Goal: Check status: Check status

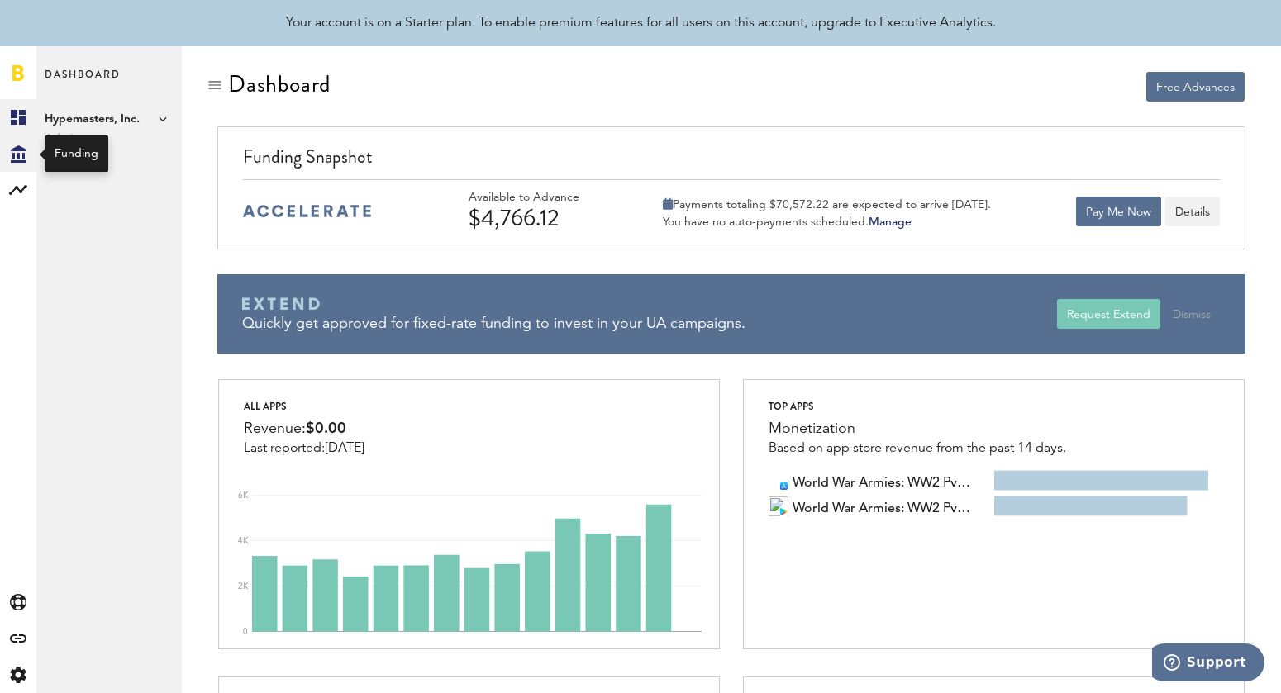
click at [23, 159] on icon "Created with Sketch." at bounding box center [19, 153] width 16 height 17
click at [107, 161] on link "Transactions" at bounding box center [108, 154] width 145 height 36
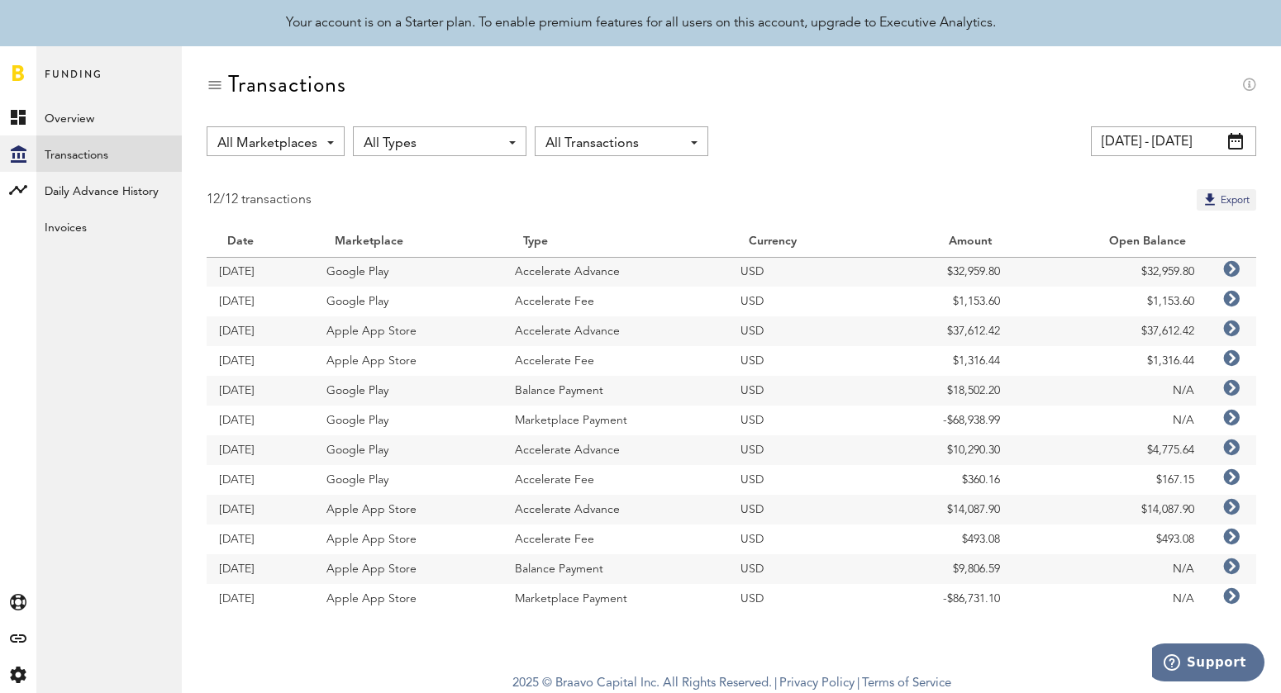
click at [1235, 266] on icon at bounding box center [1231, 269] width 17 height 17
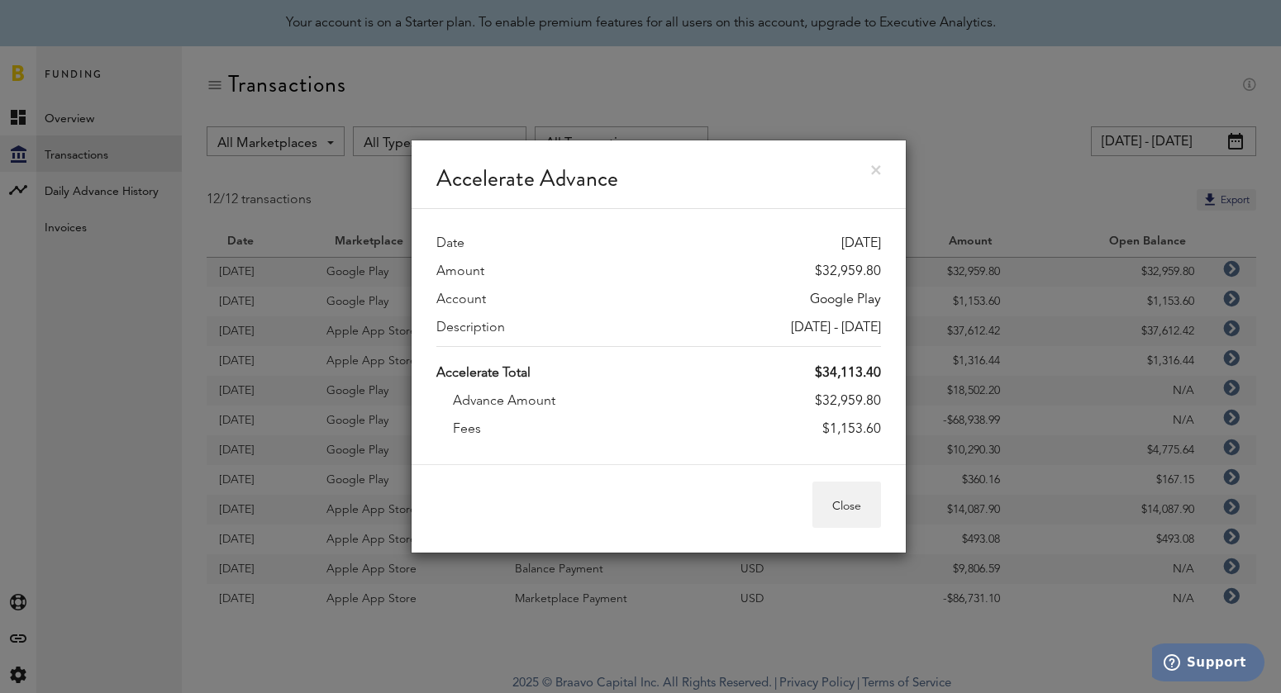
click at [878, 167] on link at bounding box center [876, 170] width 10 height 10
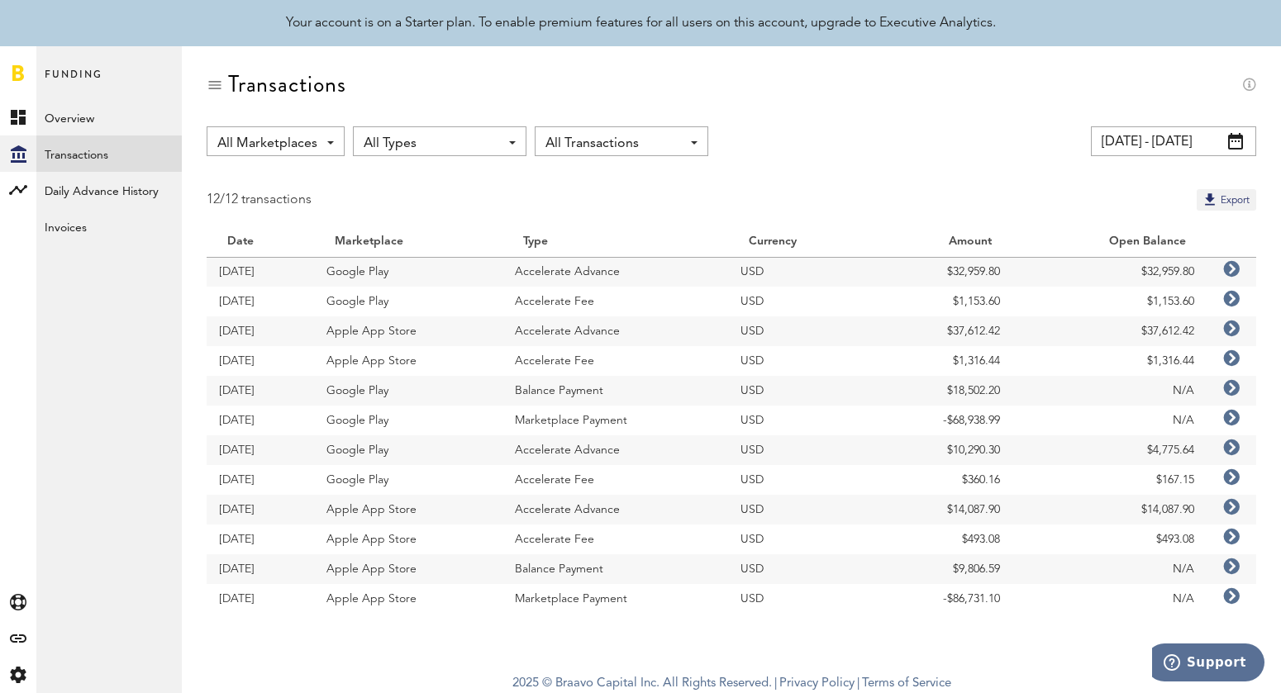
click at [1120, 149] on input "[DATE] - [DATE]" at bounding box center [1173, 141] width 165 height 30
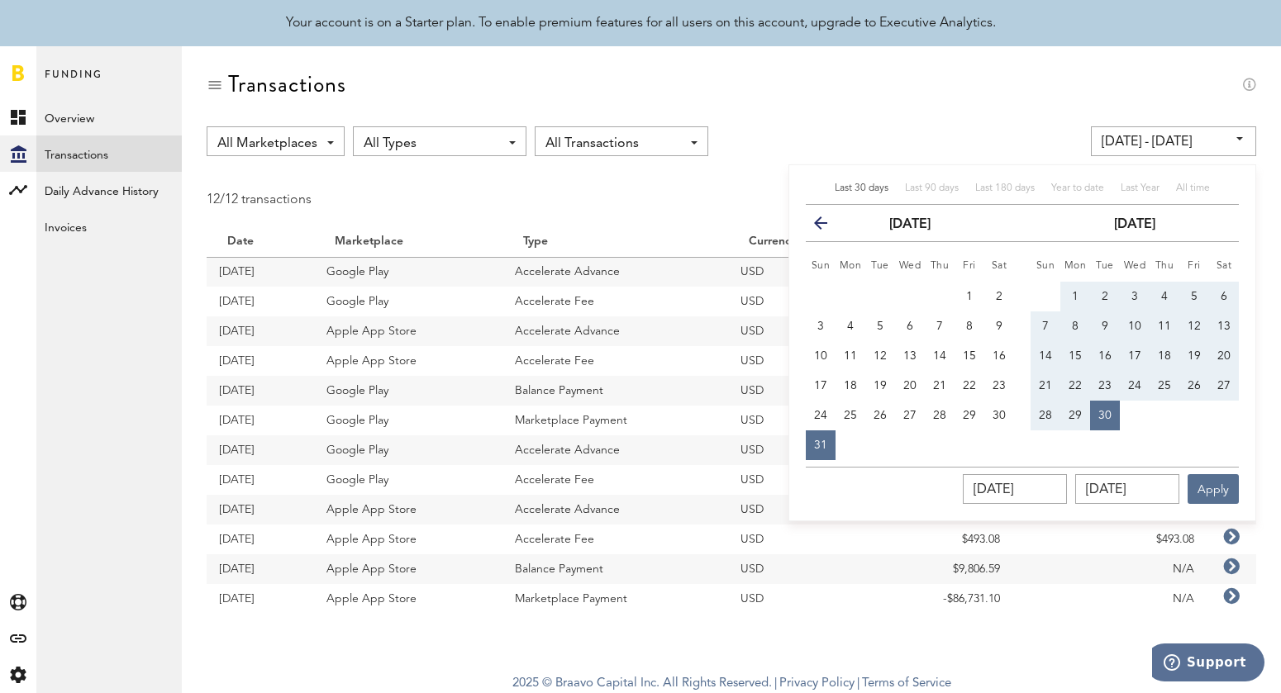
click at [1079, 295] on button "1" at bounding box center [1075, 297] width 30 height 30
type input "[DATE] - [DATE]"
type input "[DATE]"
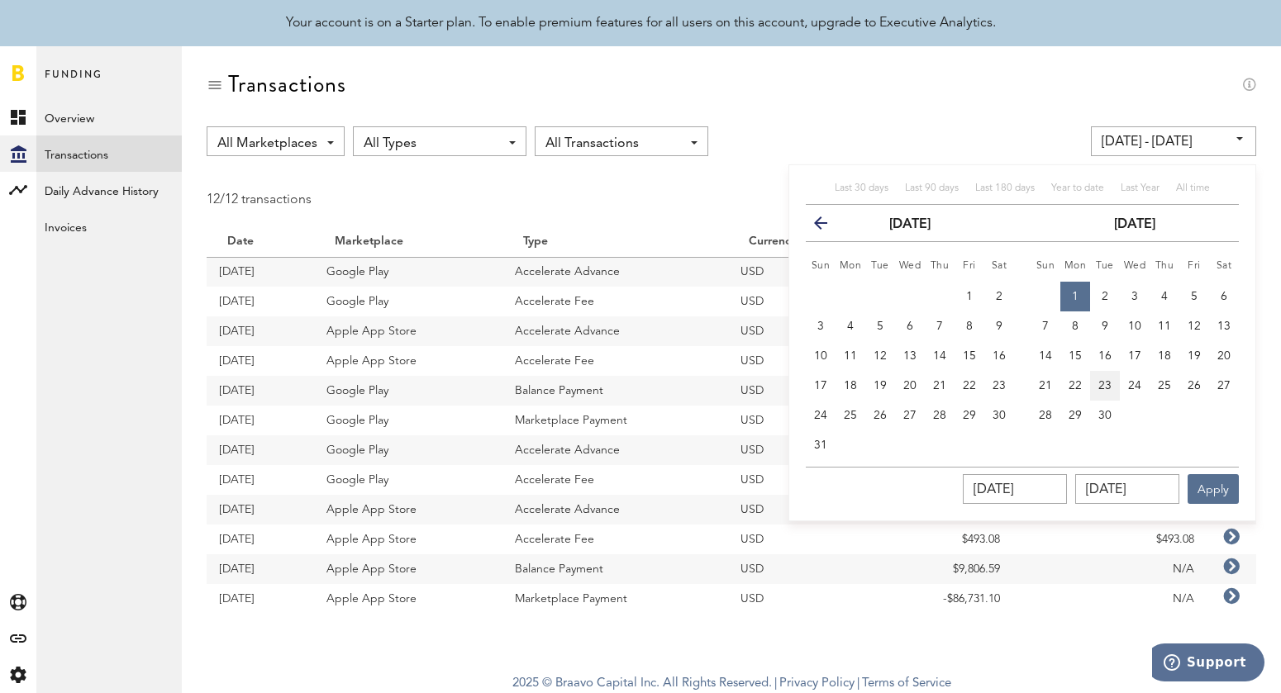
click at [1102, 399] on button "23" at bounding box center [1105, 386] width 30 height 30
type input "[DATE] - [DATE]"
type input "[DATE]"
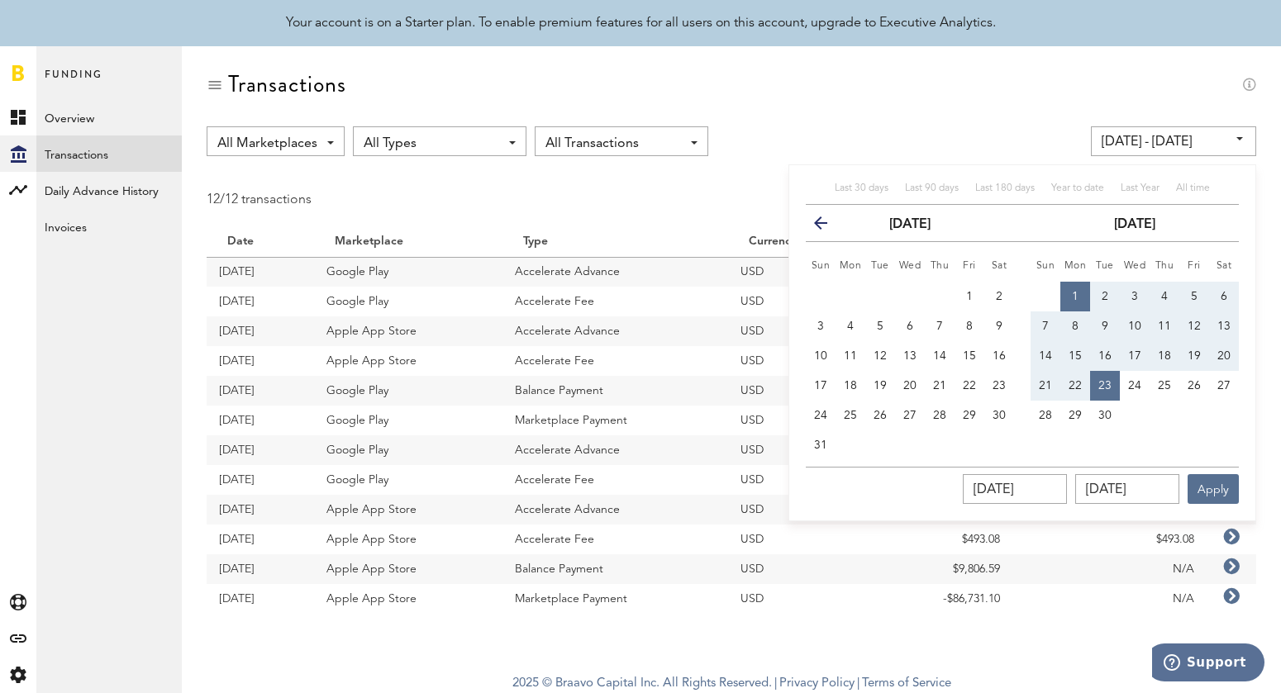
click at [1074, 300] on span "1" at bounding box center [1075, 297] width 7 height 12
type input "[DATE] - [DATE]"
type input "[DATE]"
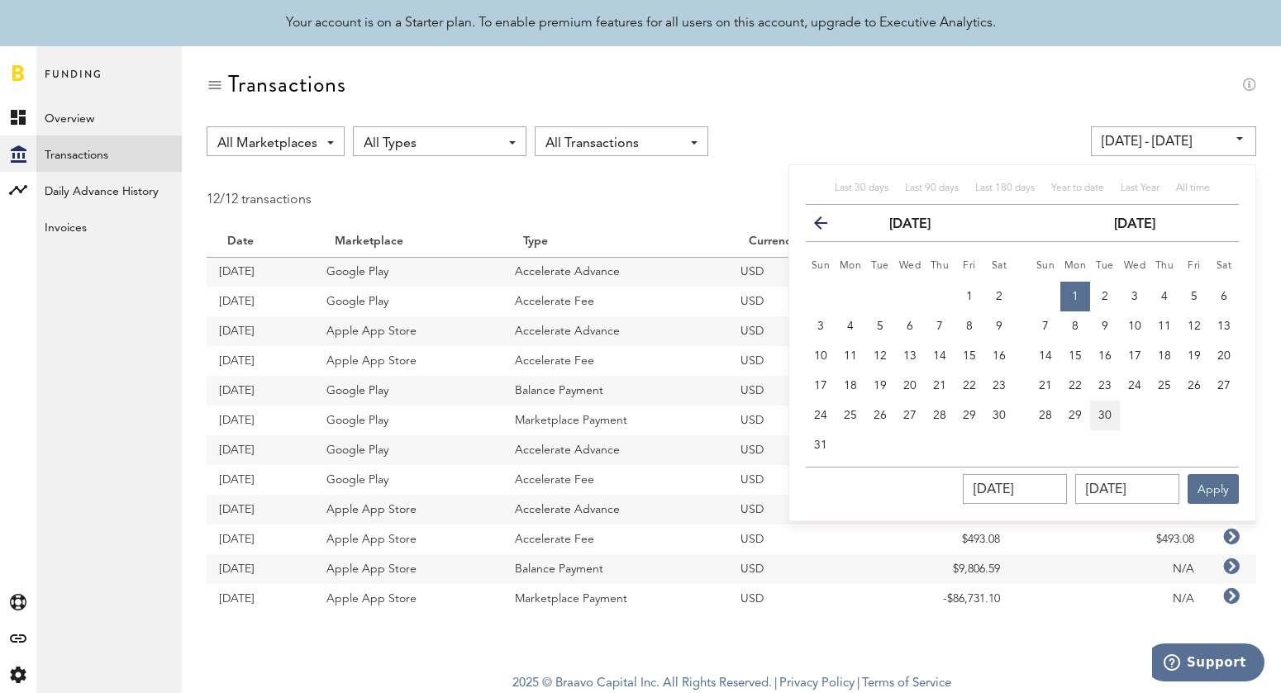
click at [1108, 412] on span "30" at bounding box center [1104, 416] width 13 height 12
type input "[DATE] - [DATE]"
type input "[DATE]"
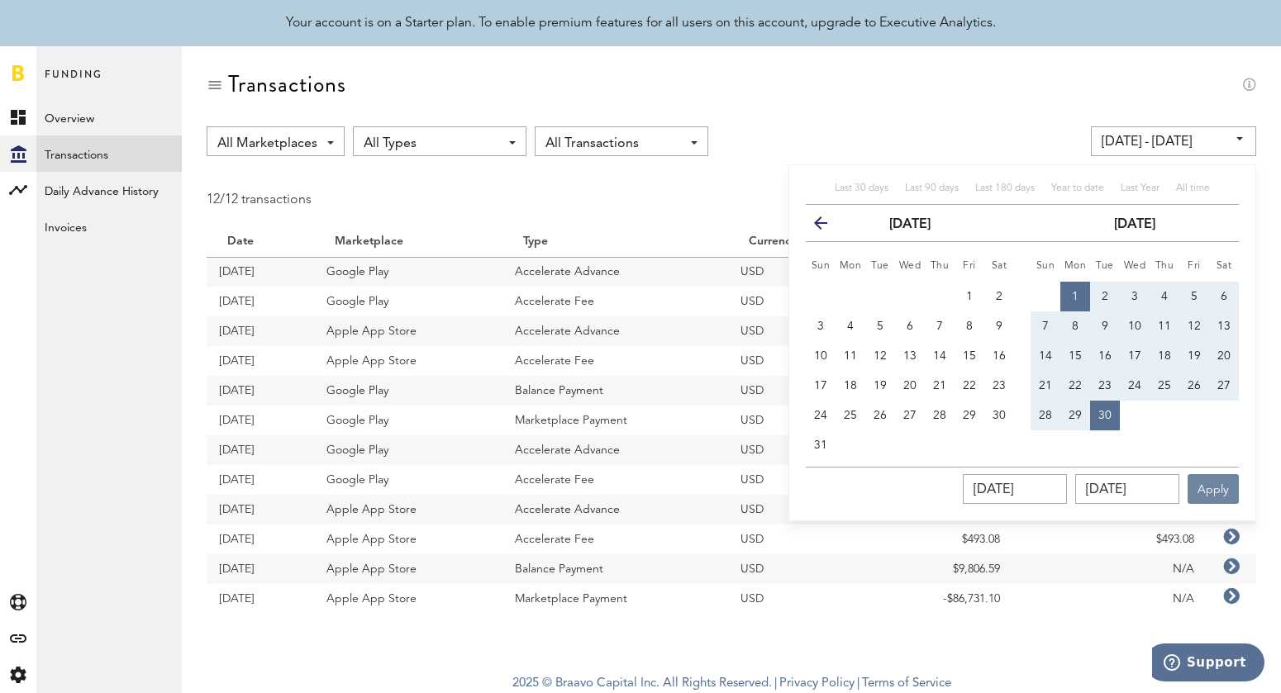
click at [1220, 490] on button "Apply" at bounding box center [1213, 489] width 51 height 30
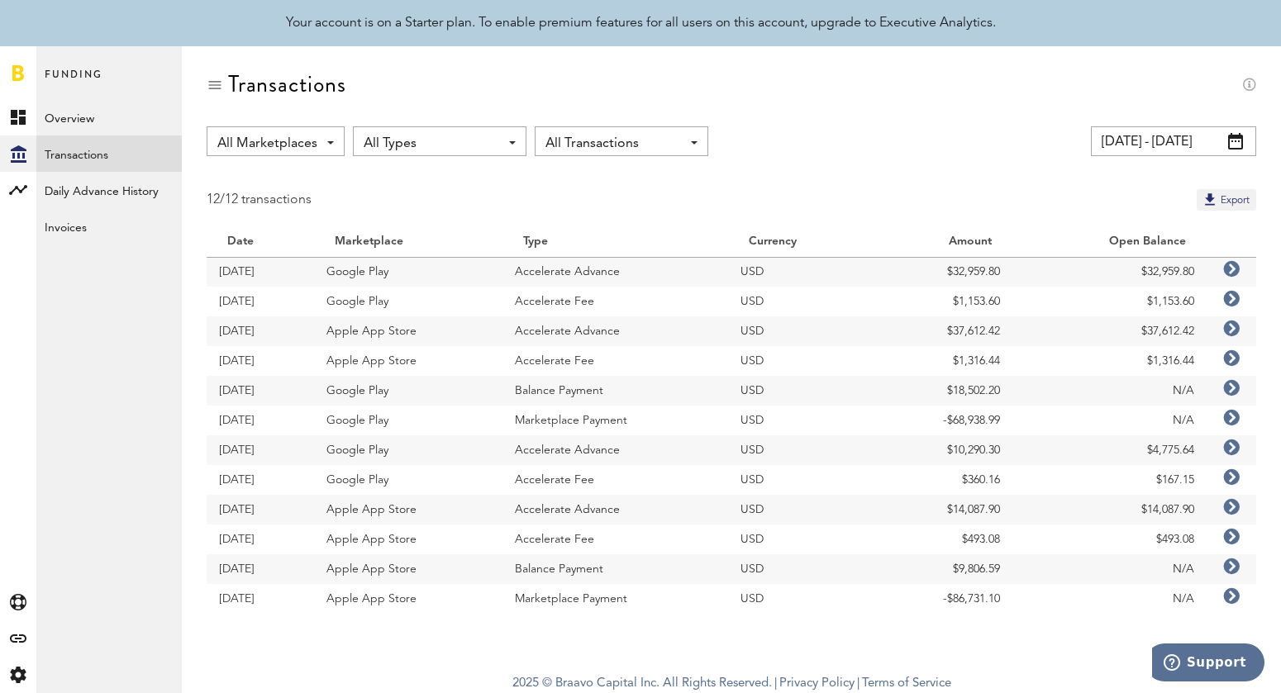
click at [1232, 417] on icon at bounding box center [1231, 418] width 17 height 17
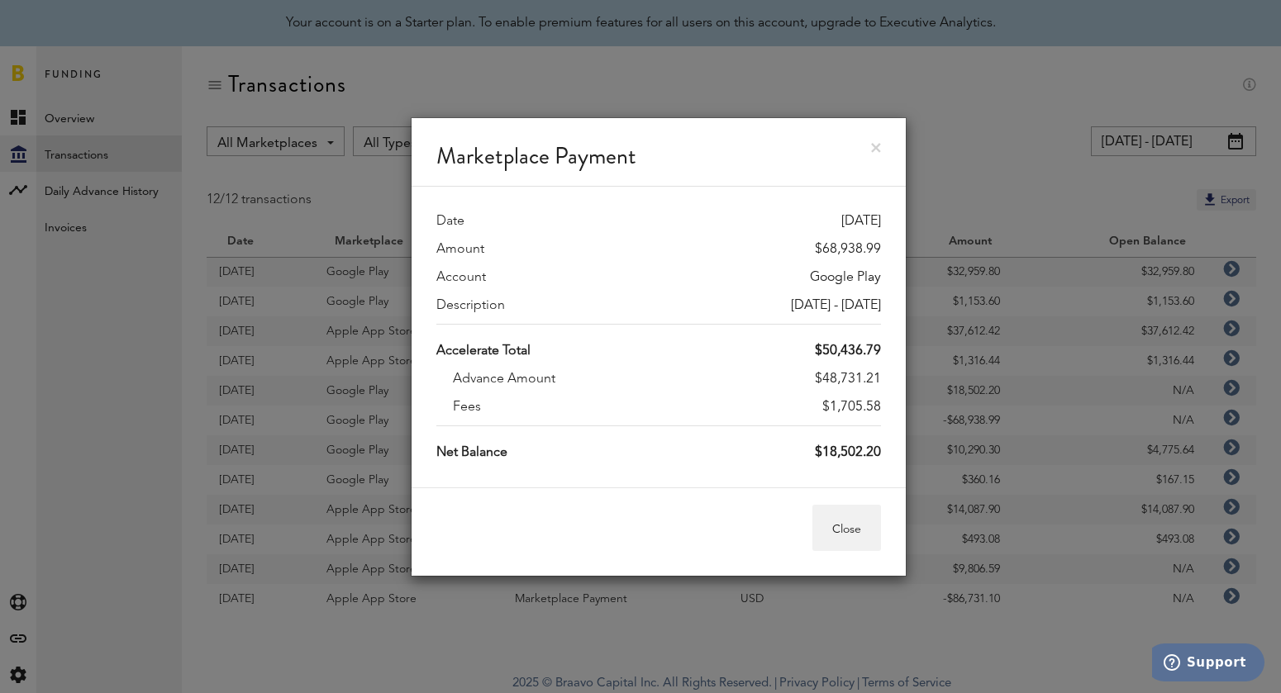
click at [880, 141] on div "Marketplace Payment" at bounding box center [659, 152] width 494 height 69
click at [874, 147] on link at bounding box center [876, 148] width 10 height 10
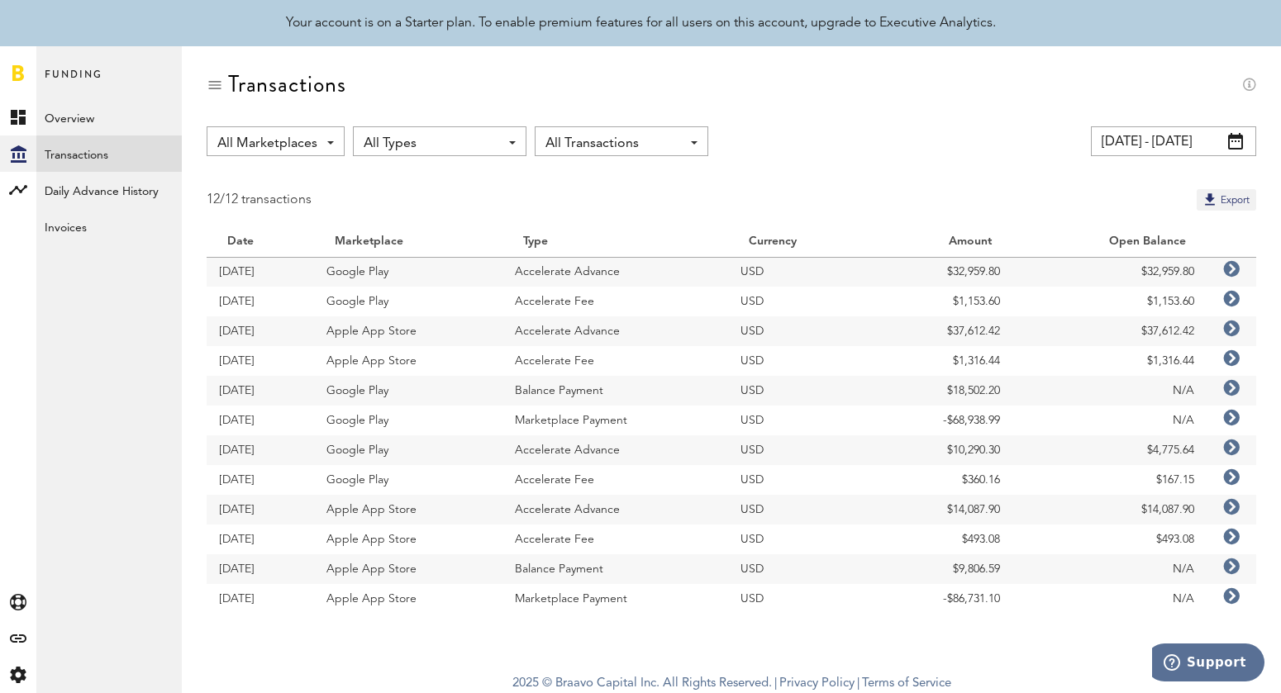
click at [1232, 274] on icon at bounding box center [1231, 269] width 17 height 17
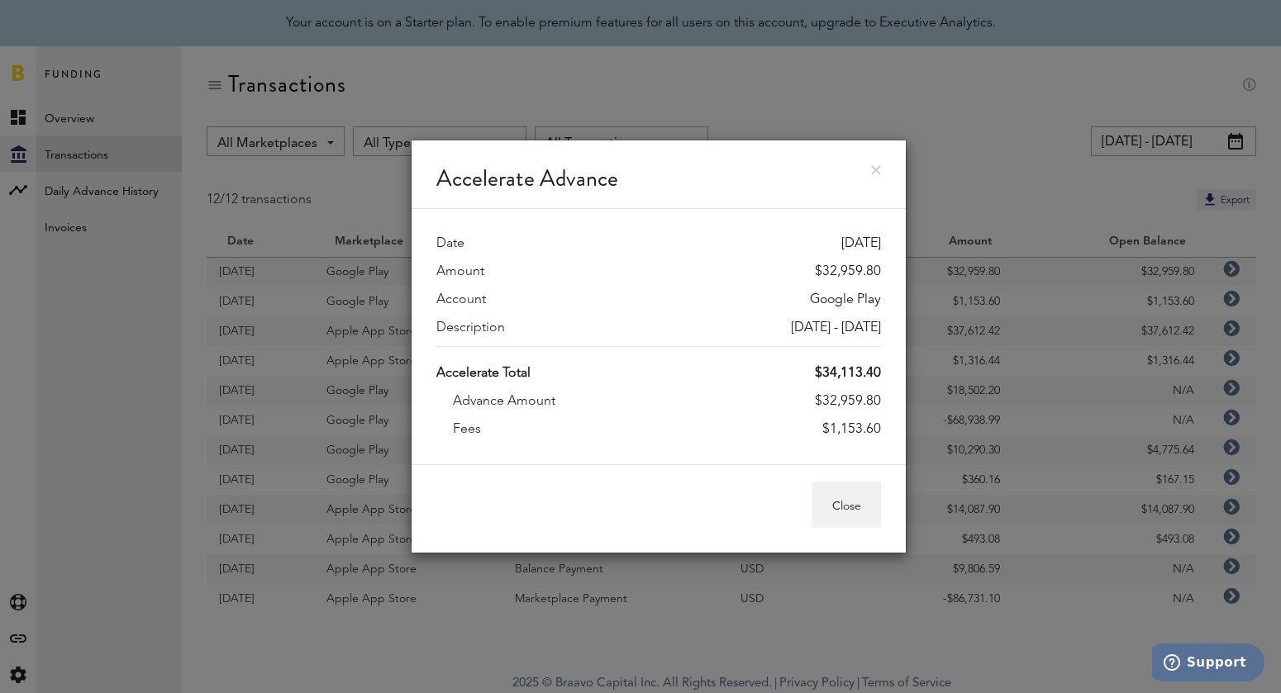
click at [861, 413] on div "Accelerate Total $34,113.40 Advance Amount $32,959.80 Fees $1,153.60" at bounding box center [658, 397] width 445 height 102
click at [1058, 317] on div "Accelerate Advance Date [DATE] Amount $32,959.80 Account Google Play Descriptio…" at bounding box center [658, 346] width 1245 height 693
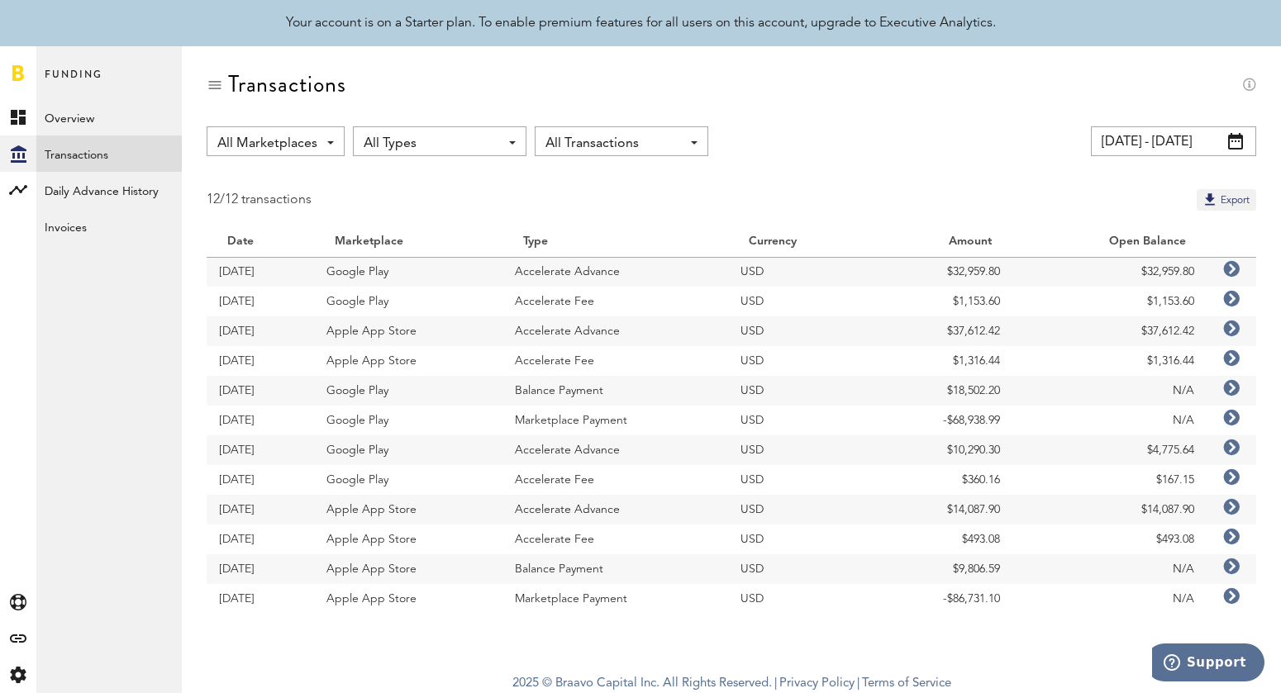
click at [1237, 331] on icon at bounding box center [1231, 329] width 17 height 17
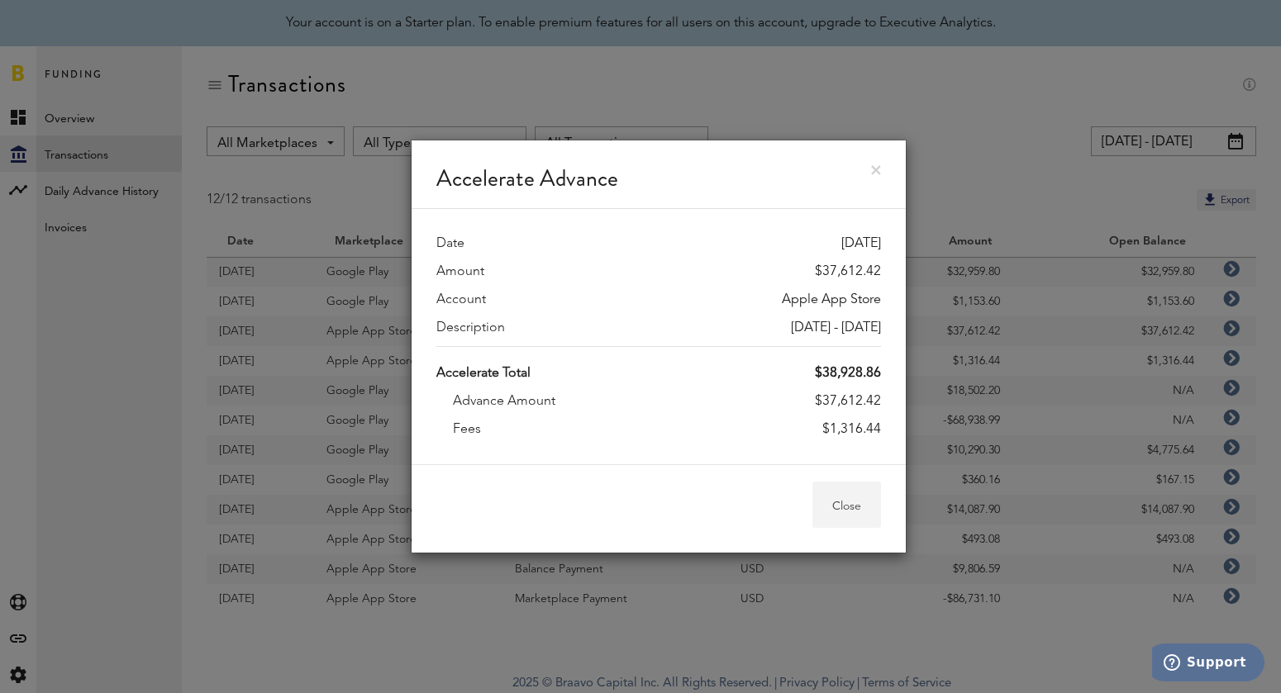
click at [860, 503] on button "Close" at bounding box center [846, 505] width 69 height 46
